Goal: Task Accomplishment & Management: Manage account settings

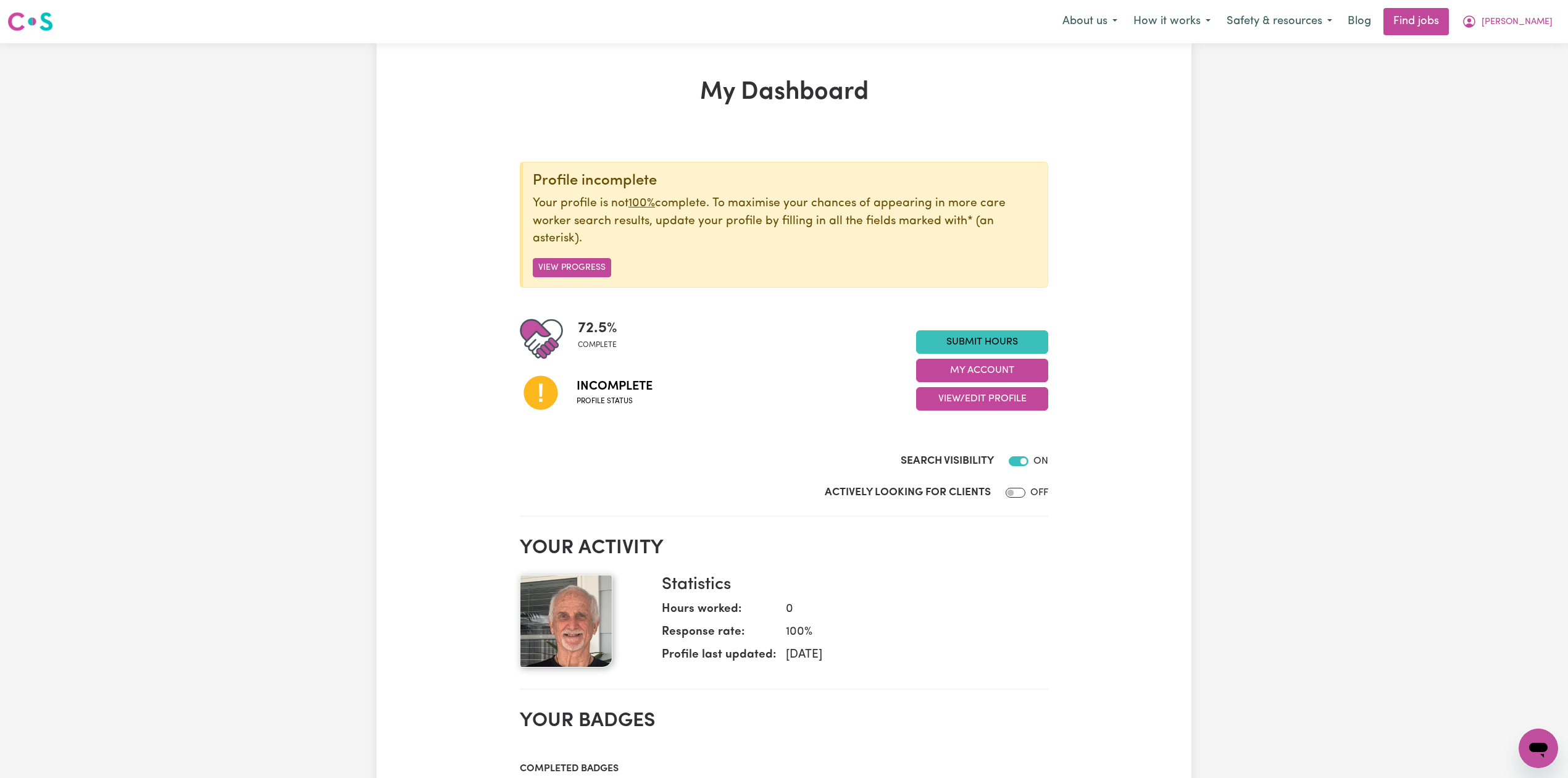
scroll to position [164, 0]
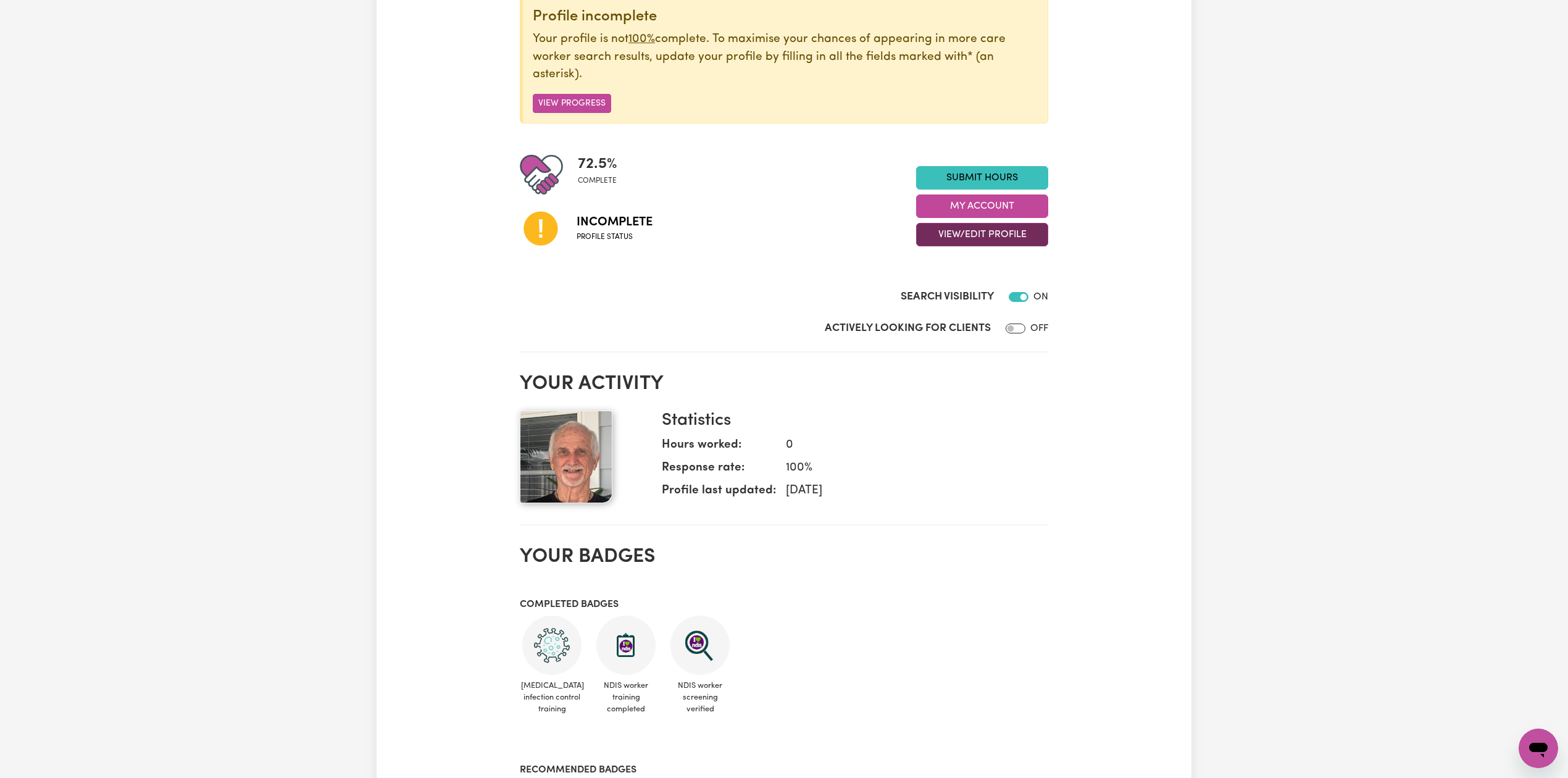
click at [942, 243] on button "View/Edit Profile" at bounding box center [982, 234] width 132 height 23
click at [945, 319] on link "Profile Completeness" at bounding box center [974, 316] width 115 height 25
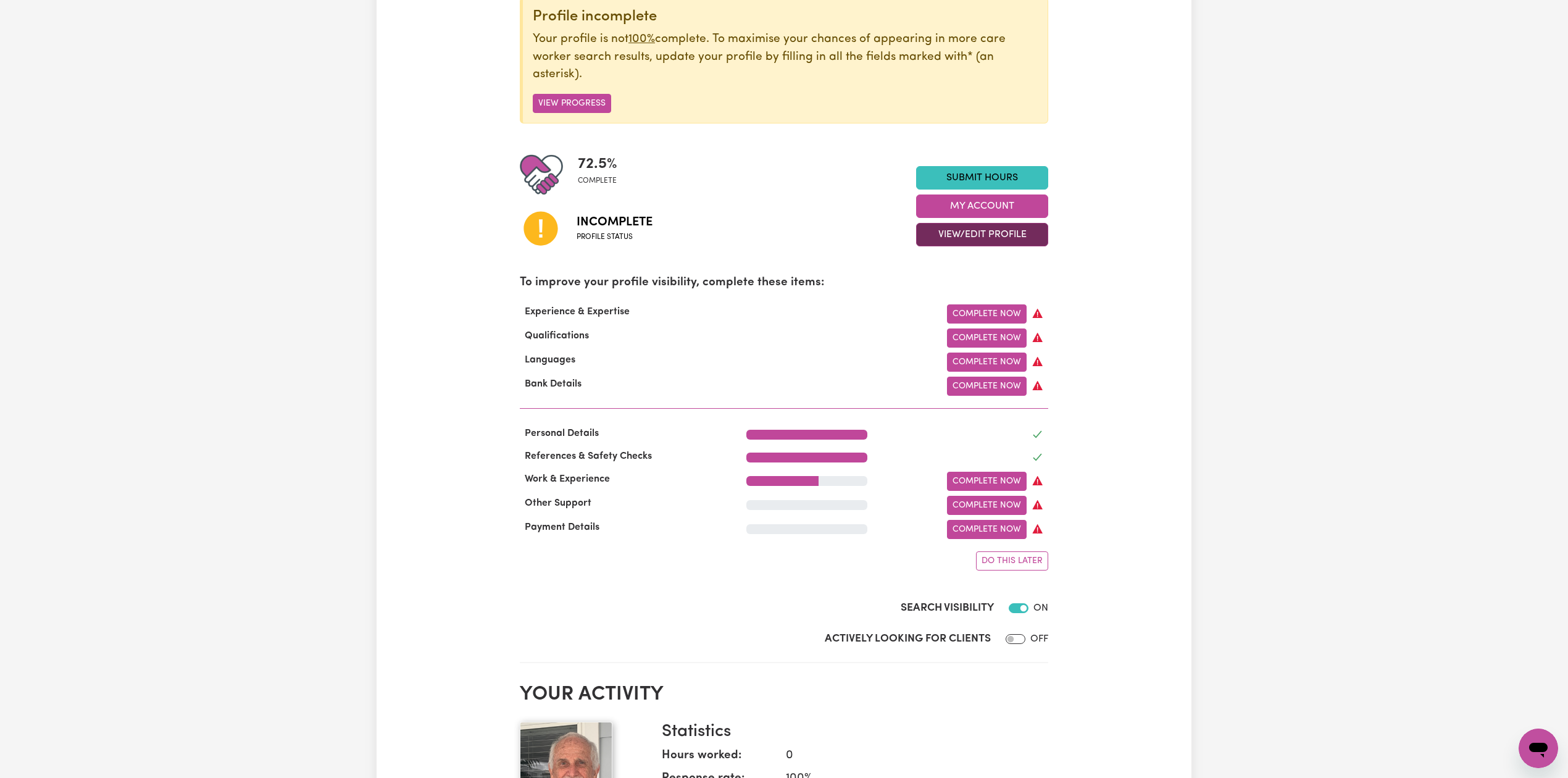
drag, startPoint x: 961, startPoint y: 237, endPoint x: 953, endPoint y: 280, distance: 43.7
click at [961, 238] on button "View/Edit Profile" at bounding box center [982, 234] width 132 height 23
click at [951, 299] on link "Edit Profile" at bounding box center [974, 291] width 115 height 25
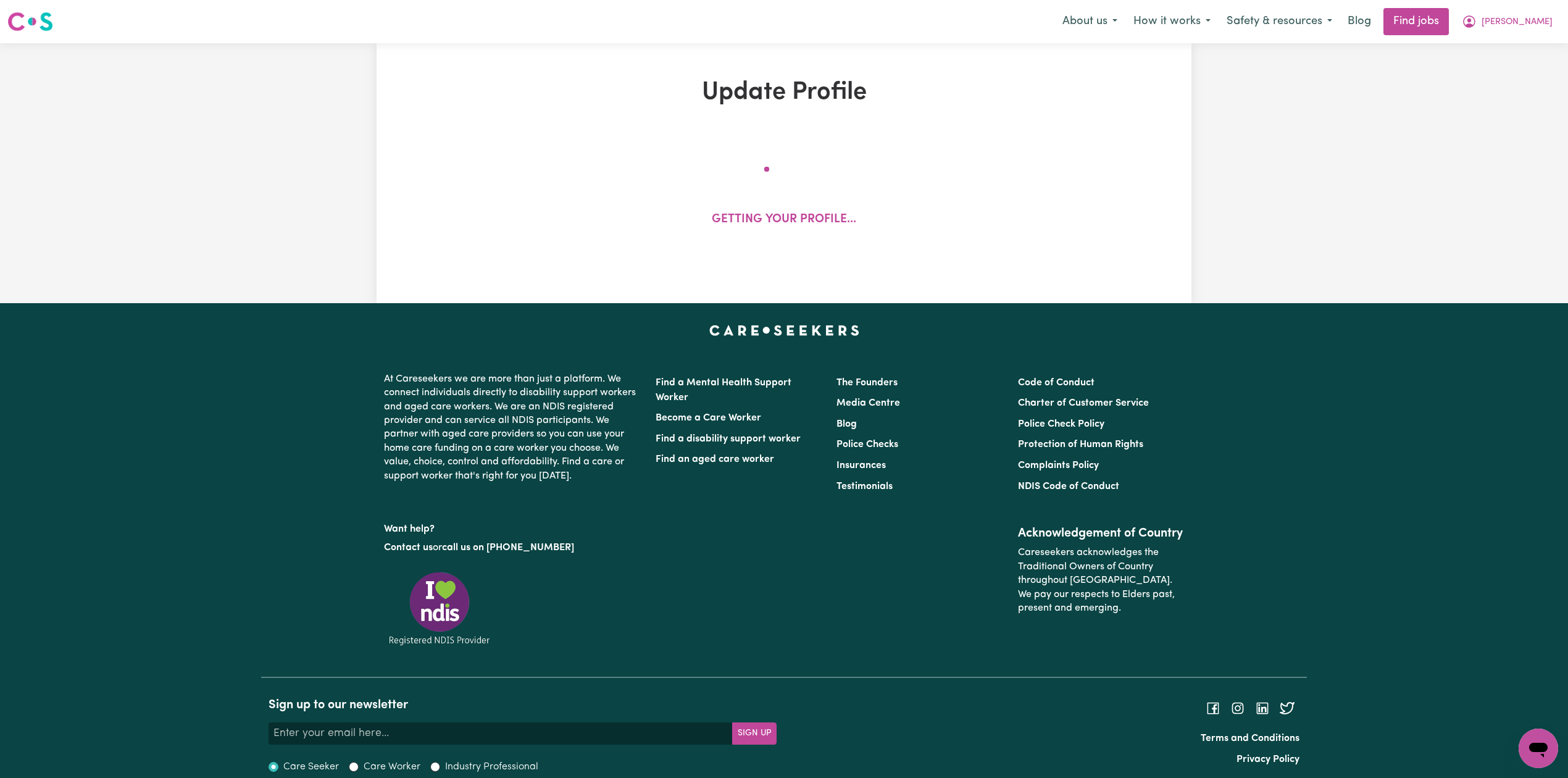
select select "[DEMOGRAPHIC_DATA]"
select select "[DEMOGRAPHIC_DATA] Citizen"
select select "Studying a healthcare related degree or qualification"
select select "70"
select select "100"
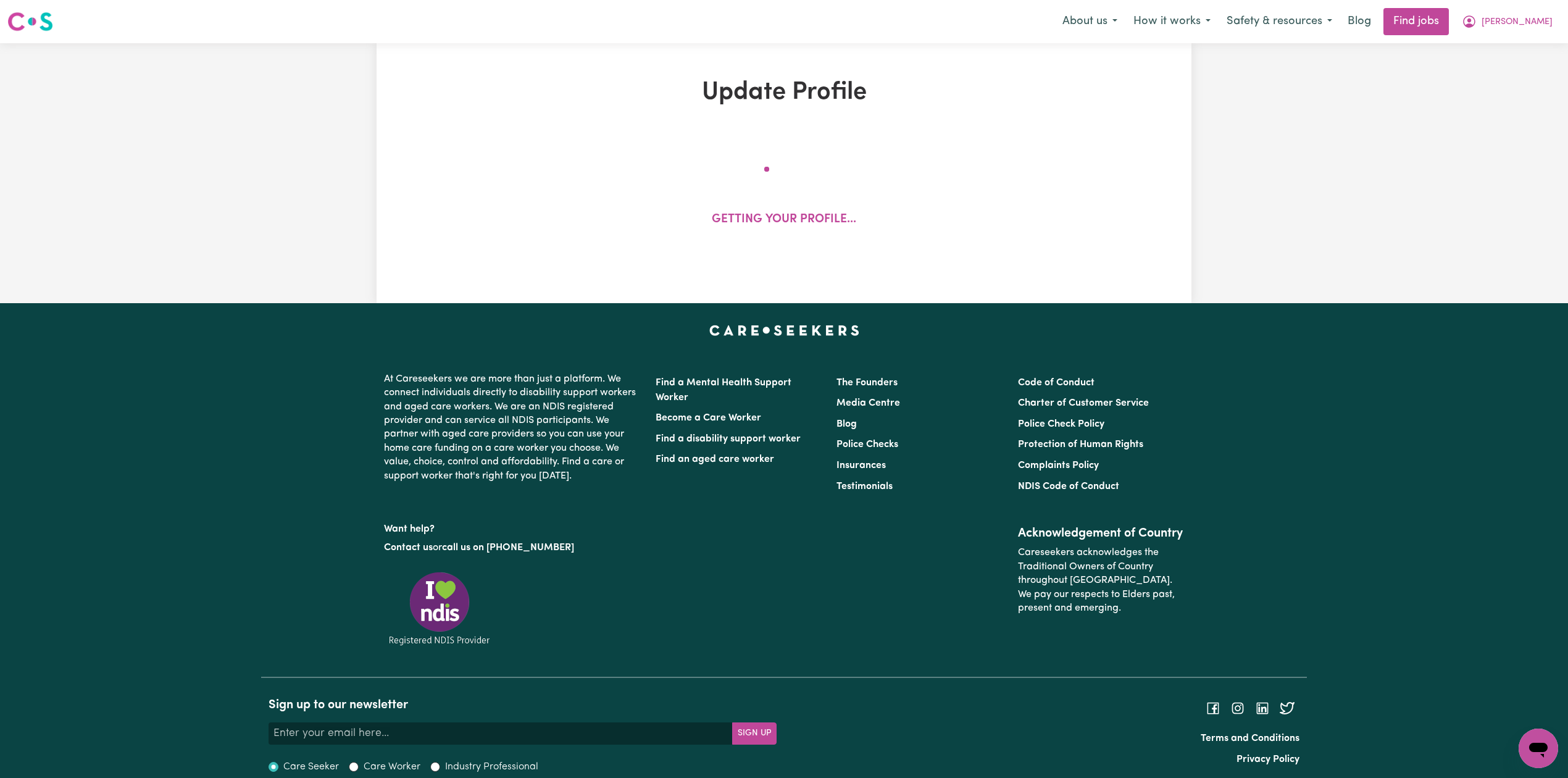
select select "128"
select select "156"
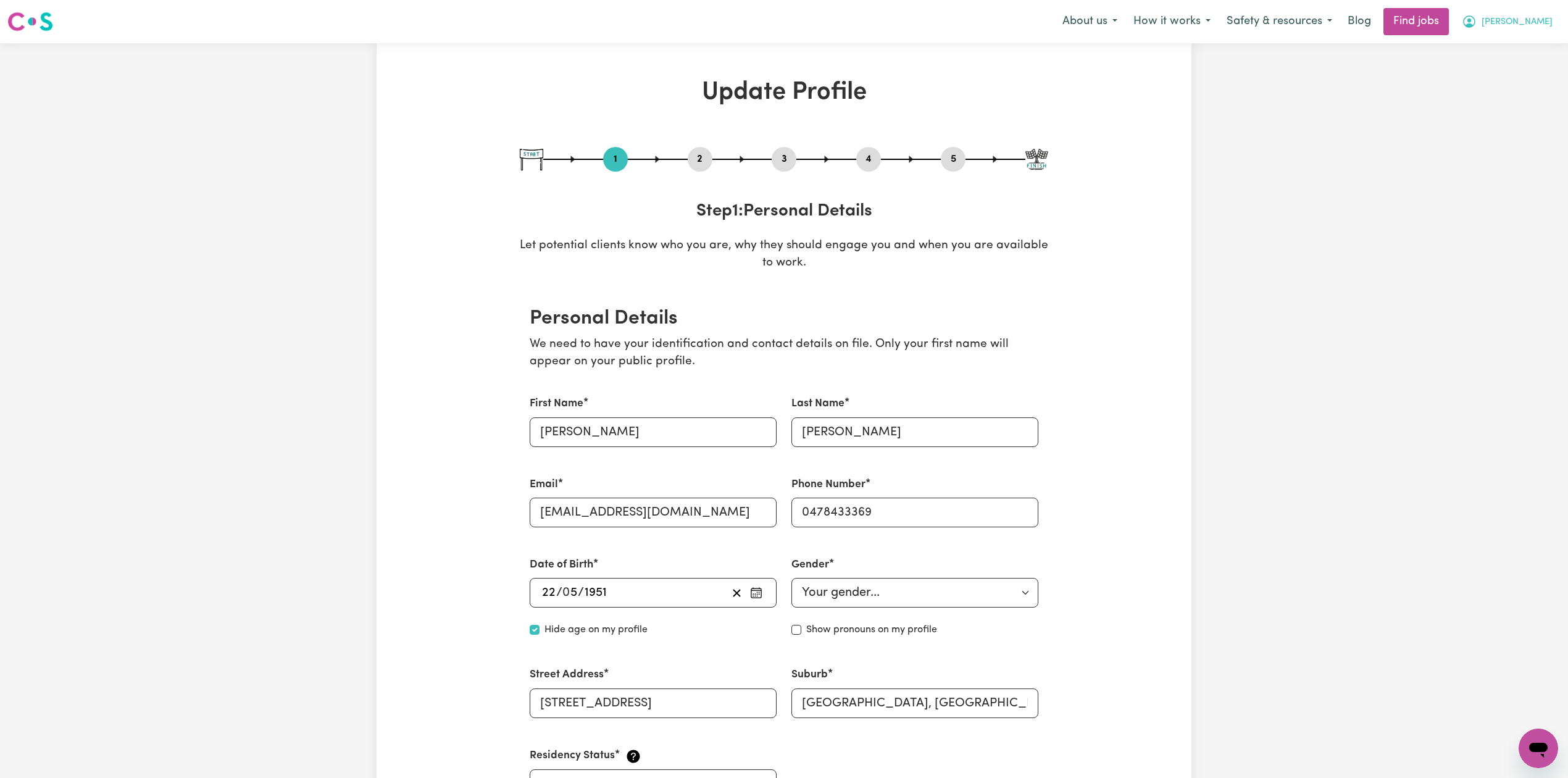
drag, startPoint x: 1548, startPoint y: 12, endPoint x: 1539, endPoint y: 32, distance: 21.9
click at [1548, 20] on button "[PERSON_NAME]" at bounding box center [1506, 21] width 106 height 26
click at [1506, 75] on link "My Dashboard" at bounding box center [1511, 71] width 98 height 23
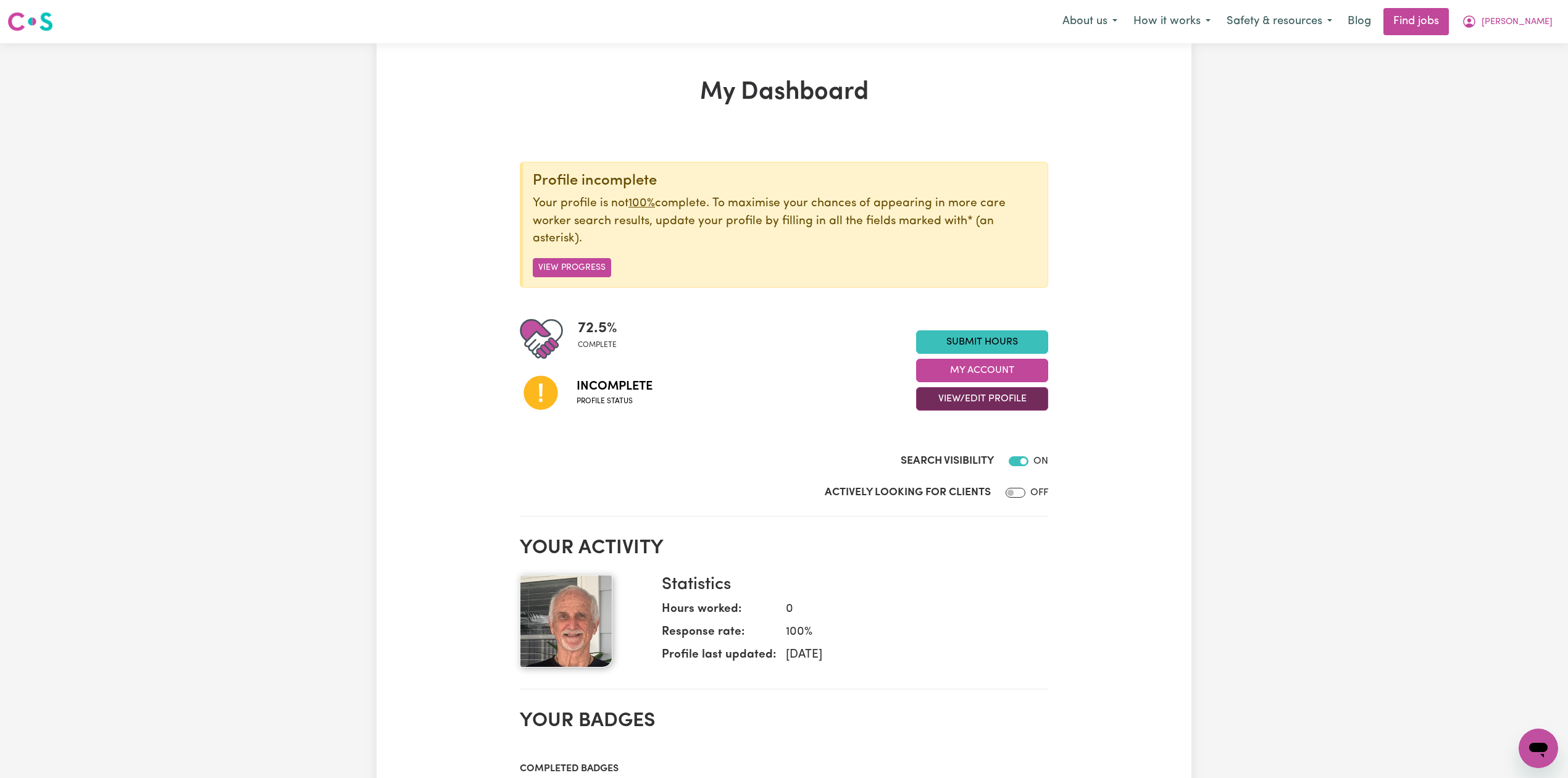
drag, startPoint x: 943, startPoint y: 401, endPoint x: 943, endPoint y: 410, distance: 9.0
click at [943, 403] on button "View/Edit Profile" at bounding box center [982, 398] width 132 height 23
click at [953, 485] on link "Profile Completeness" at bounding box center [974, 480] width 115 height 25
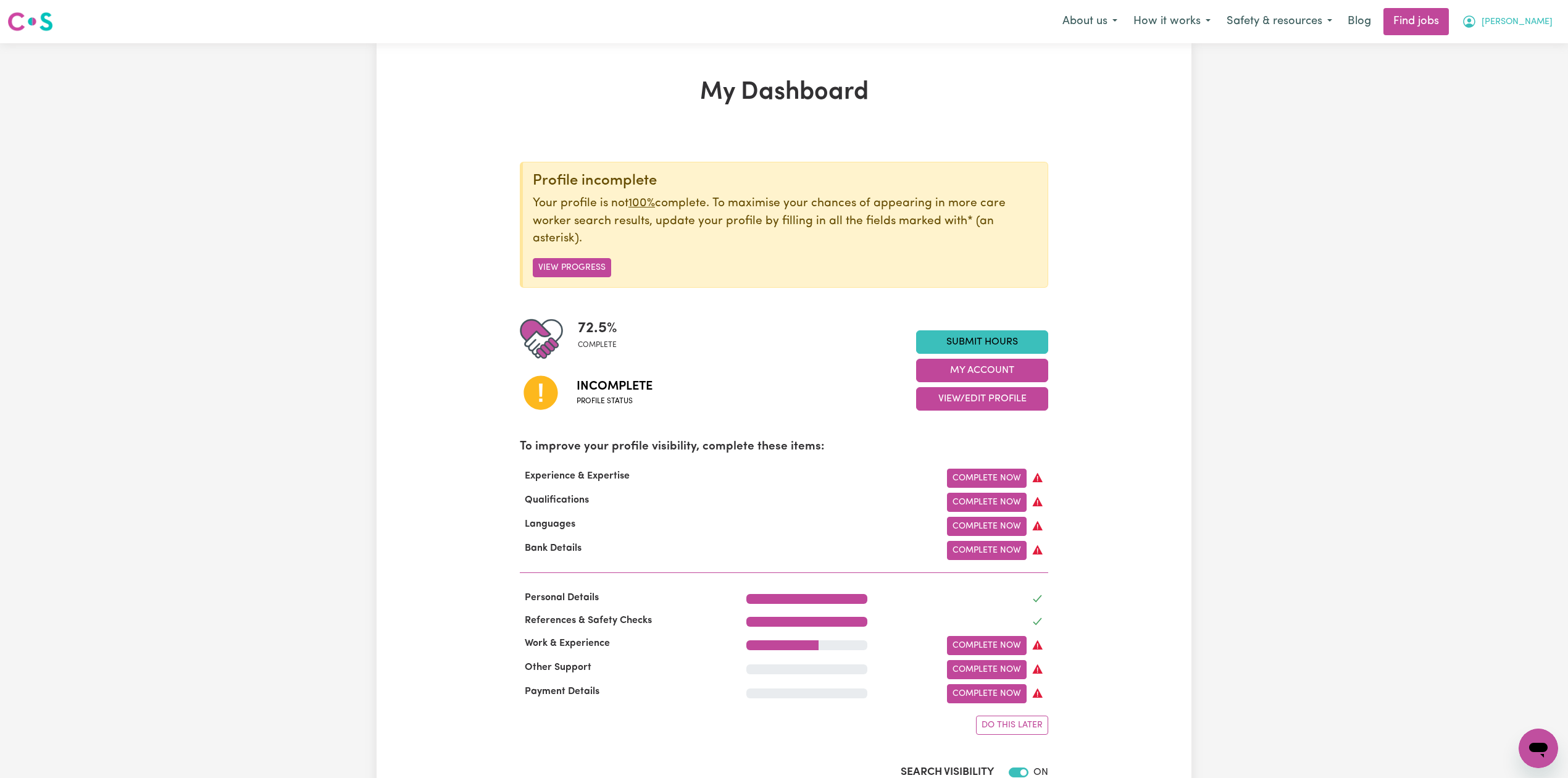
drag, startPoint x: 1512, startPoint y: 13, endPoint x: 1522, endPoint y: 35, distance: 24.2
click at [1514, 19] on button "[PERSON_NAME]" at bounding box center [1506, 21] width 106 height 26
click at [1514, 84] on link "Logout" at bounding box center [1511, 94] width 98 height 23
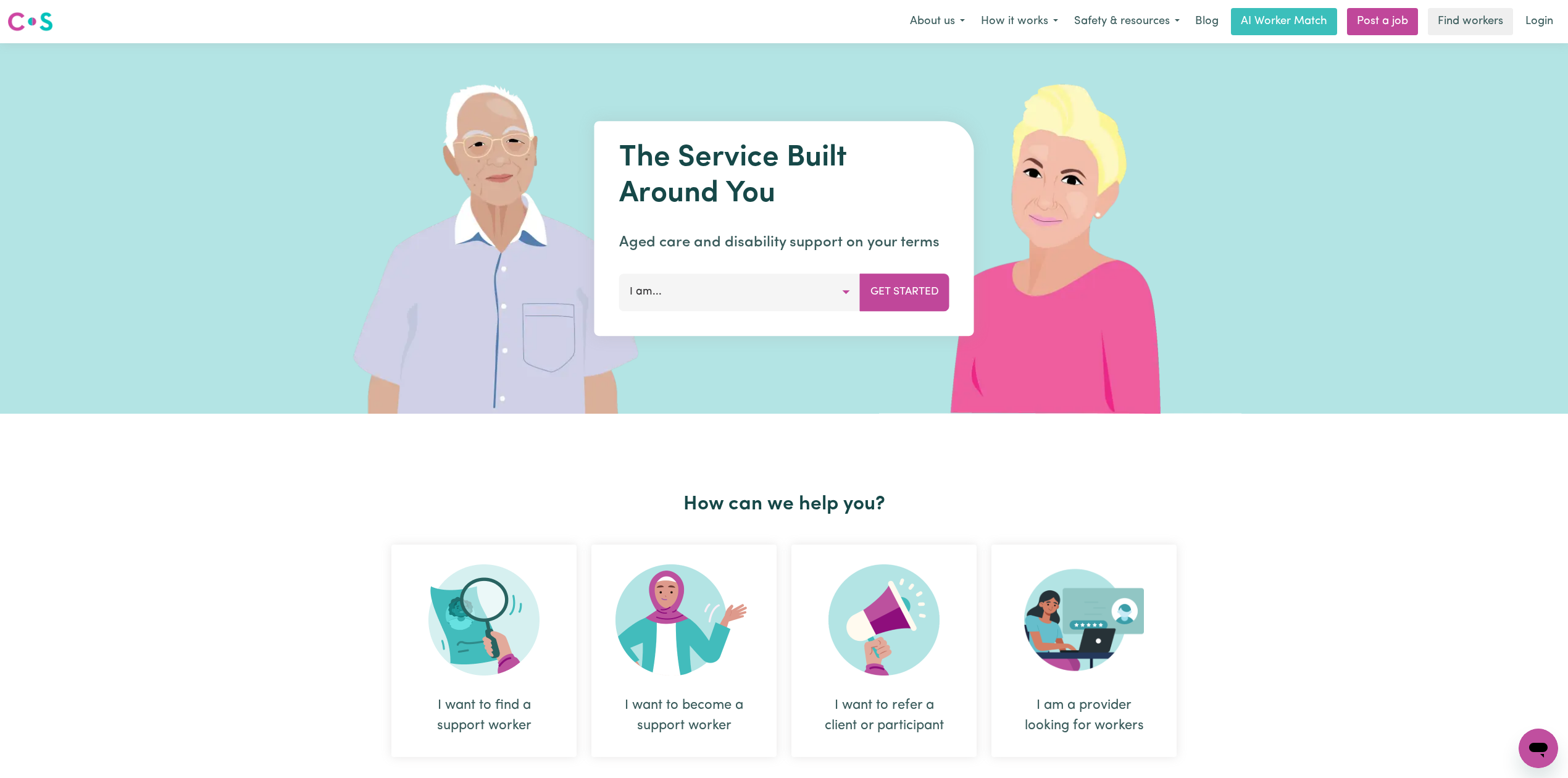
click at [1522, 48] on div "The Service Built Around You Aged care and disability support on your terms I a…" at bounding box center [784, 228] width 1568 height 370
click at [1532, 23] on link "Login" at bounding box center [1539, 21] width 43 height 27
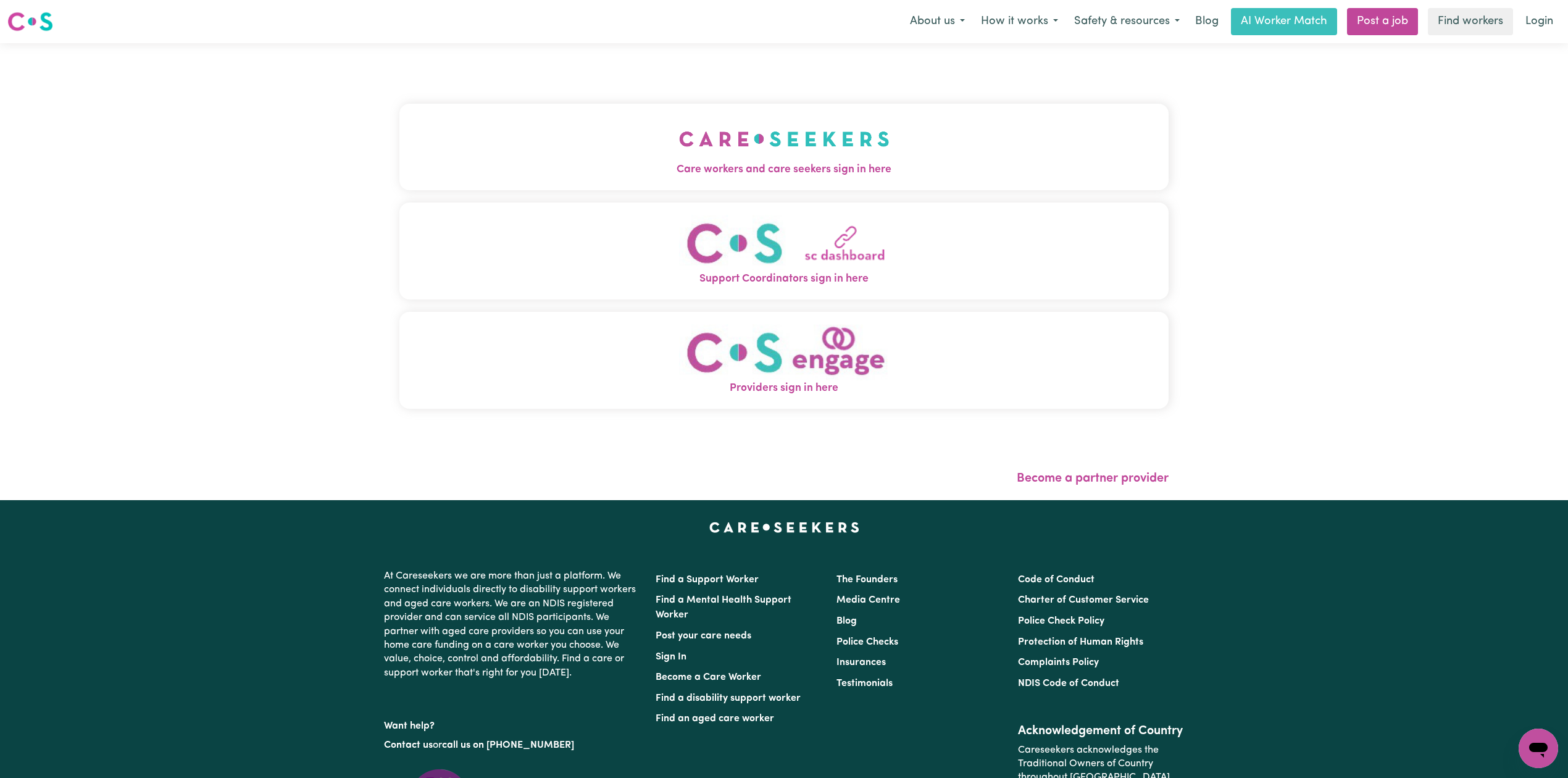
click at [475, 167] on span "Care workers and care seekers sign in here" at bounding box center [783, 170] width 769 height 16
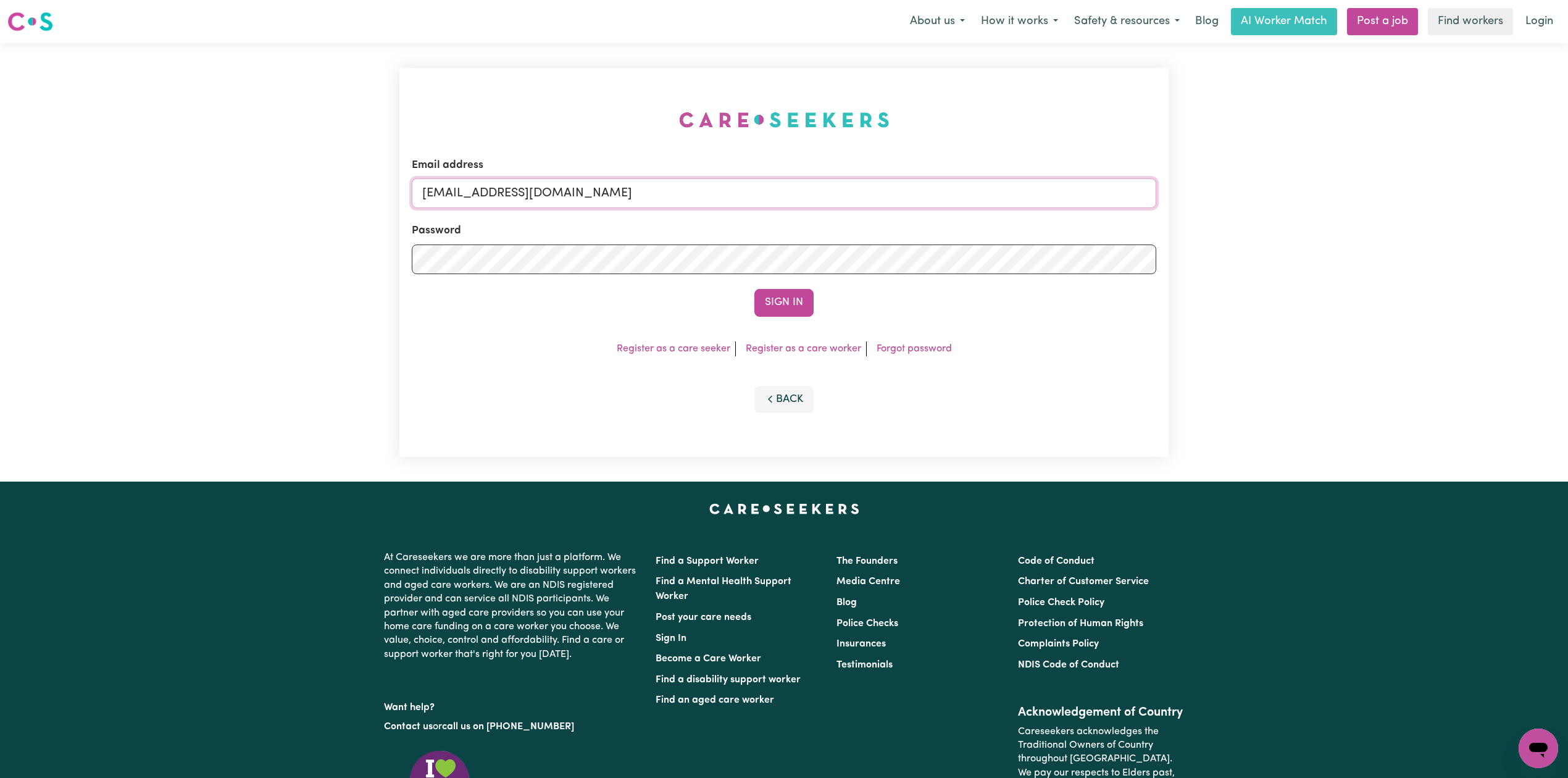
drag, startPoint x: 534, startPoint y: 180, endPoint x: 534, endPoint y: 188, distance: 8.0
click at [534, 180] on input "[EMAIL_ADDRESS][DOMAIN_NAME]" at bounding box center [784, 193] width 744 height 29
drag, startPoint x: 485, startPoint y: 191, endPoint x: 805, endPoint y: 225, distance: 321.8
click at [805, 225] on form "Email address Superuser~[EMAIL_ADDRESS][DOMAIN_NAME] Password Sign In" at bounding box center [784, 237] width 744 height 159
type input "Superuser~[EMAIL_ADDRESS][DOMAIN_NAME]"
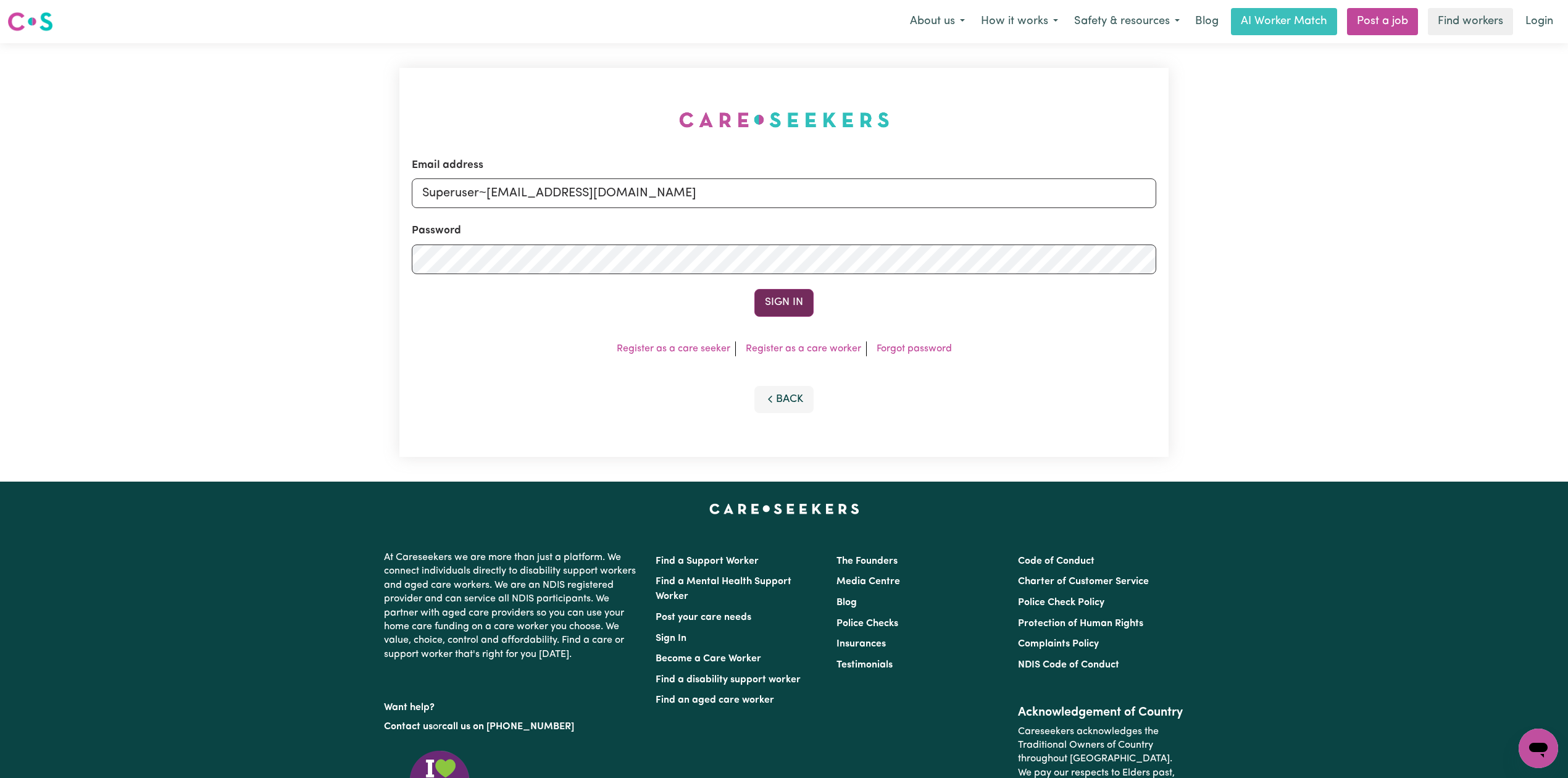
click at [788, 297] on button "Sign In" at bounding box center [784, 302] width 60 height 27
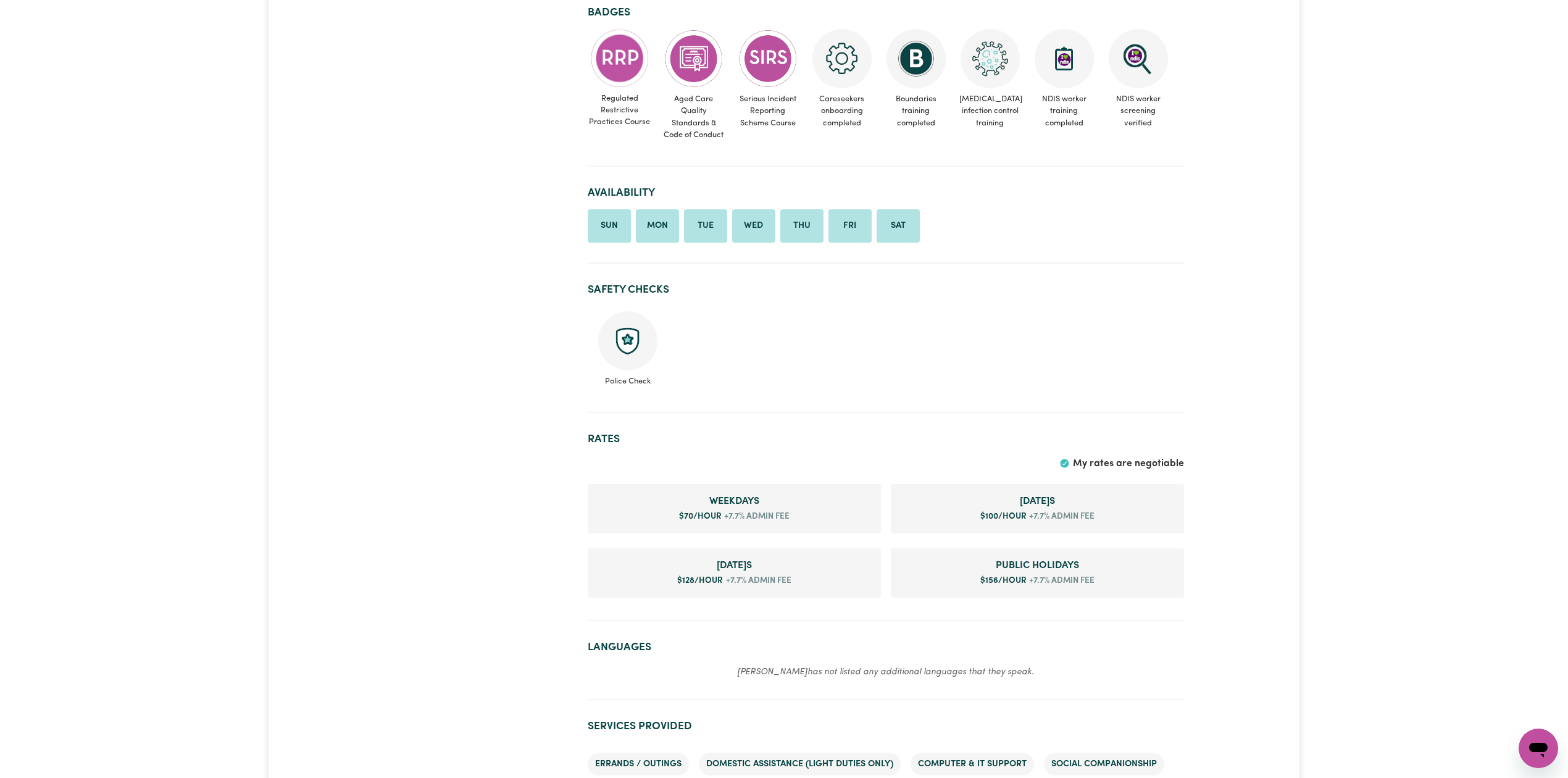
scroll to position [164, 0]
